Goal: Use online tool/utility: Use online tool/utility

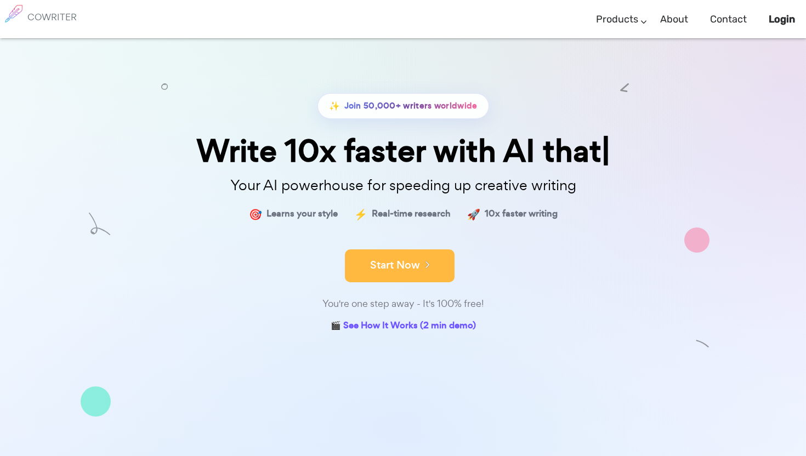
click at [411, 268] on button "Start Now" at bounding box center [400, 265] width 110 height 33
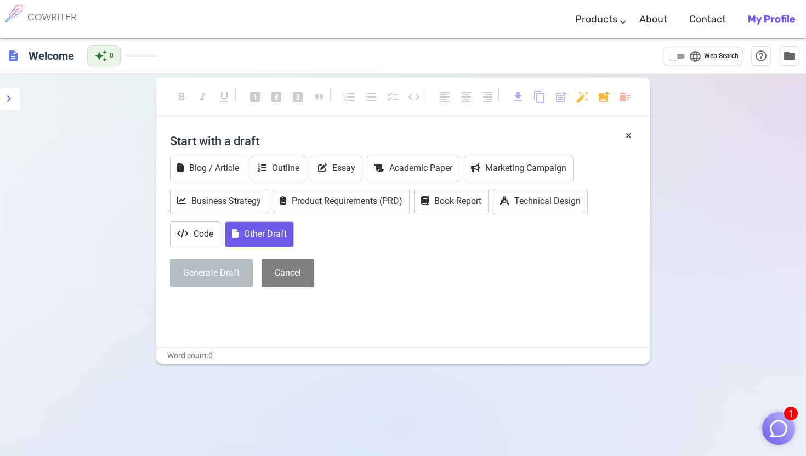
click at [265, 237] on button "Other Draft" at bounding box center [259, 235] width 69 height 26
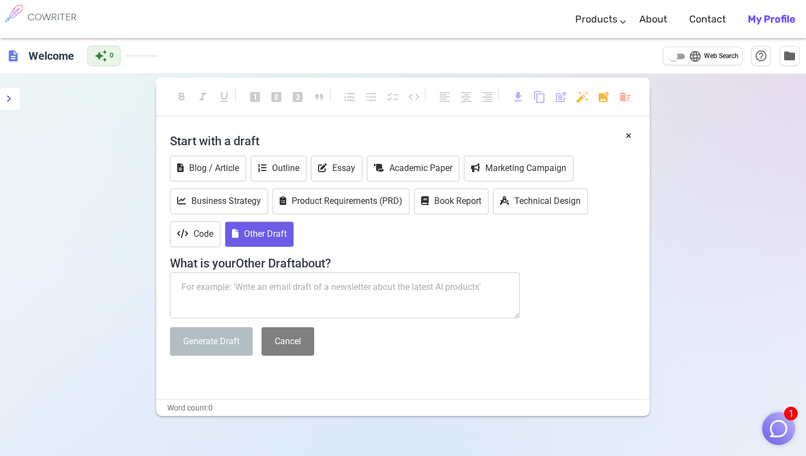
click at [284, 297] on textarea at bounding box center [345, 296] width 350 height 46
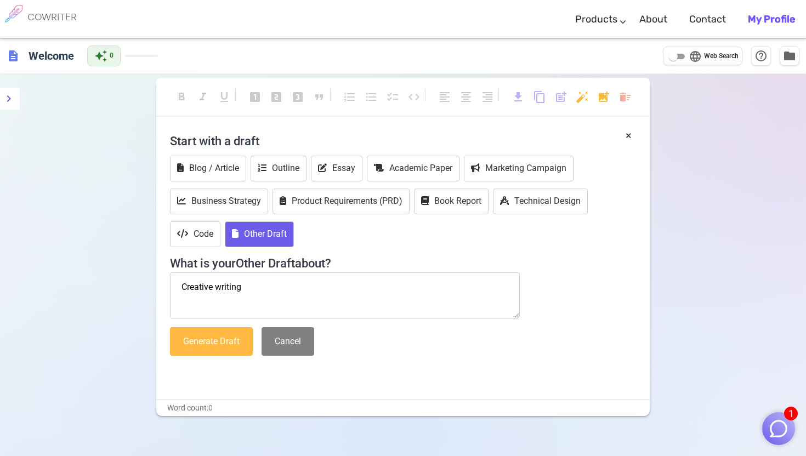
type textarea "Creative writing"
click at [224, 345] on button "Generate Draft" at bounding box center [211, 341] width 83 height 29
